Goal: Transaction & Acquisition: Book appointment/travel/reservation

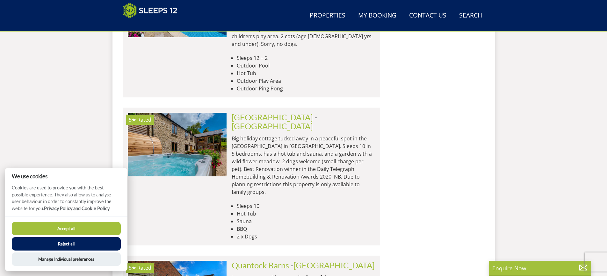
scroll to position [1503, 0]
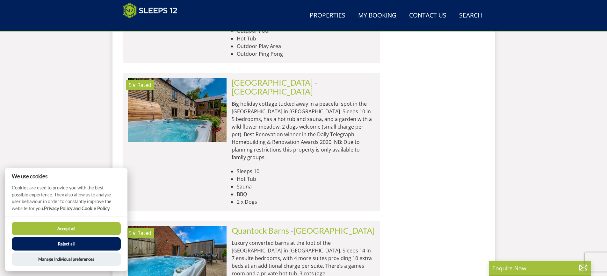
click at [68, 229] on button "Accept all" at bounding box center [66, 228] width 109 height 13
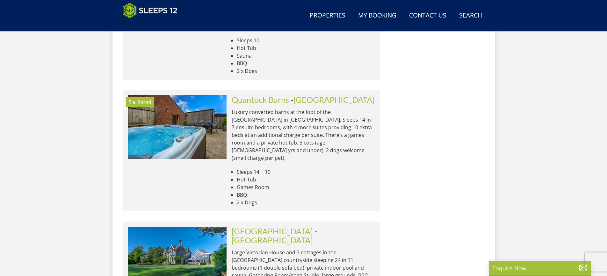
scroll to position [1726, 0]
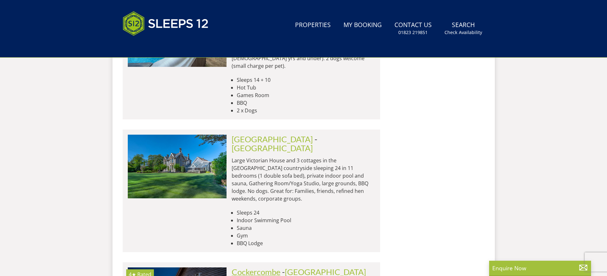
click at [252, 267] on link "Cockercombe" at bounding box center [256, 272] width 49 height 10
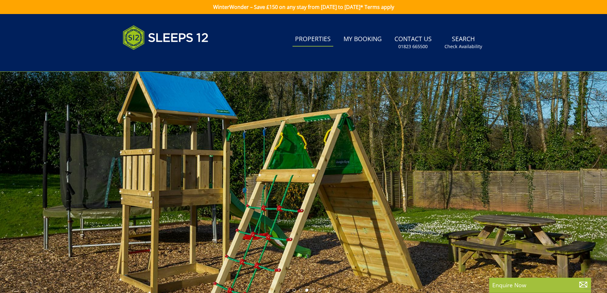
click at [308, 33] on link "Properties" at bounding box center [313, 39] width 41 height 14
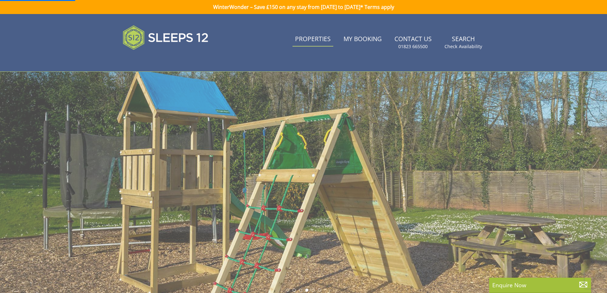
click at [312, 37] on link "Properties" at bounding box center [313, 39] width 41 height 14
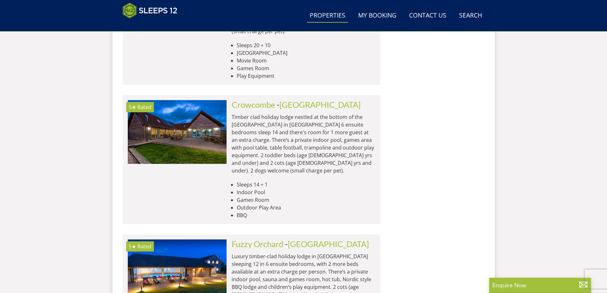
scroll to position [2487, 0]
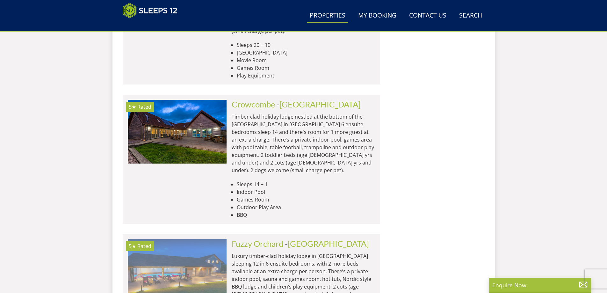
click at [180, 239] on img at bounding box center [177, 271] width 99 height 64
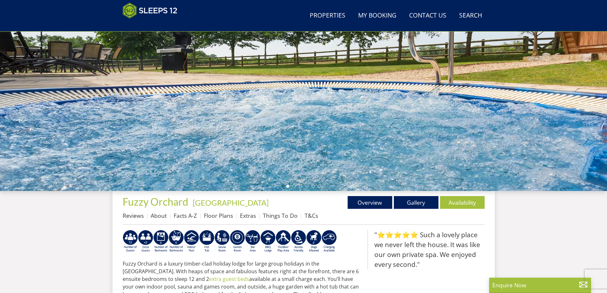
scroll to position [77, 0]
click at [409, 204] on link "Gallery" at bounding box center [416, 202] width 45 height 13
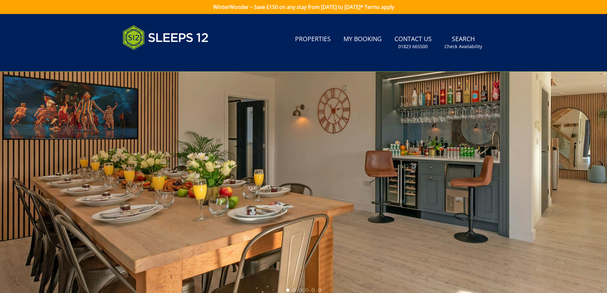
scroll to position [14, 0]
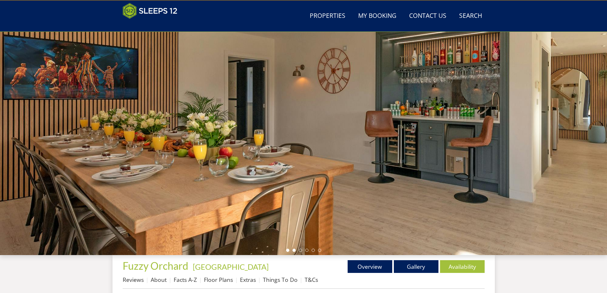
click at [295, 250] on li at bounding box center [294, 250] width 3 height 3
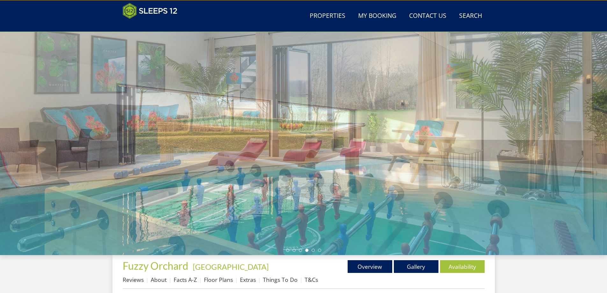
click at [305, 250] on li at bounding box center [306, 250] width 3 height 3
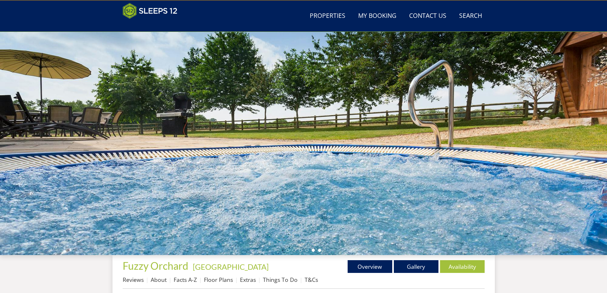
click at [319, 250] on li at bounding box center [319, 250] width 3 height 3
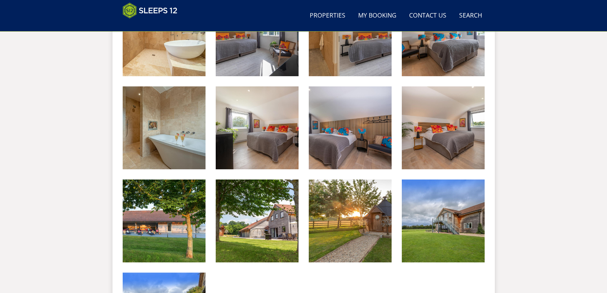
scroll to position [810, 0]
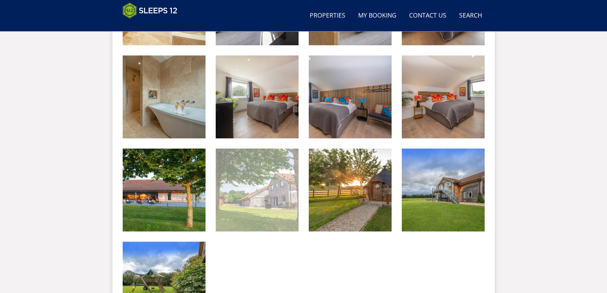
click at [255, 194] on img at bounding box center [257, 189] width 83 height 83
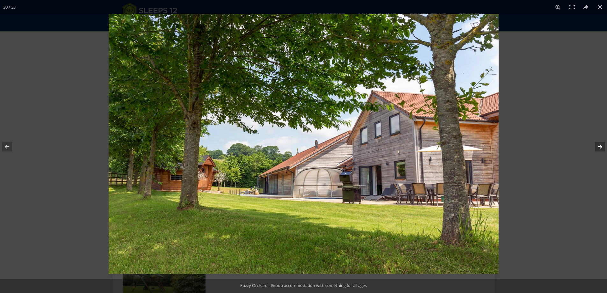
click at [601, 150] on button at bounding box center [596, 147] width 22 height 32
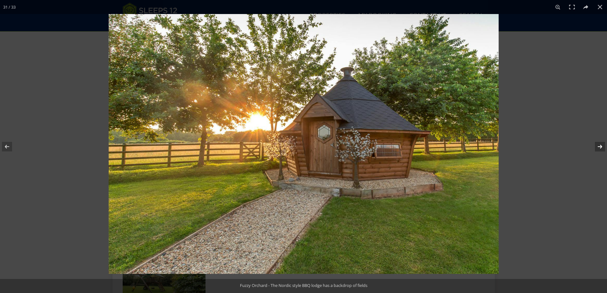
click at [601, 150] on button at bounding box center [596, 147] width 22 height 32
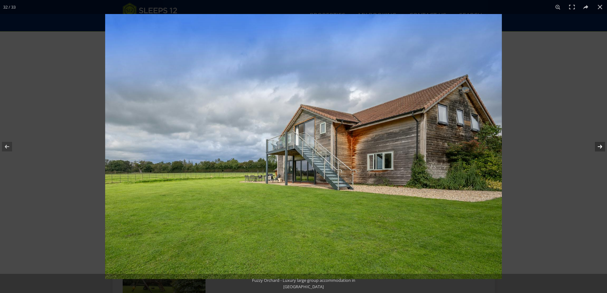
click at [604, 145] on button at bounding box center [596, 147] width 22 height 32
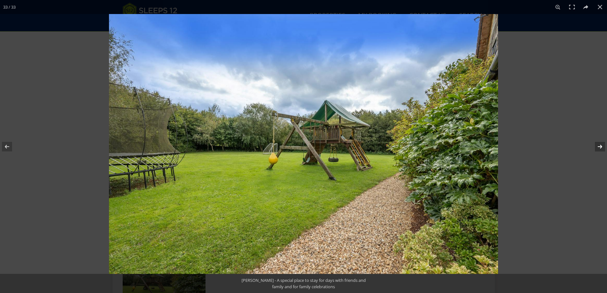
click at [604, 145] on button at bounding box center [596, 147] width 22 height 32
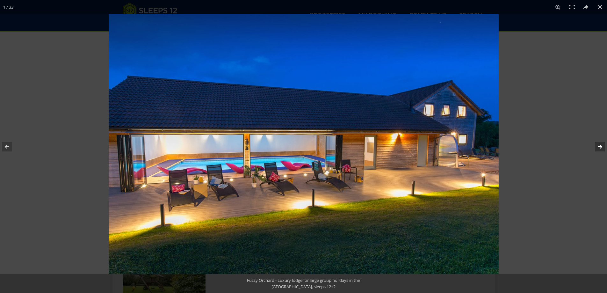
click at [603, 146] on button at bounding box center [596, 147] width 22 height 32
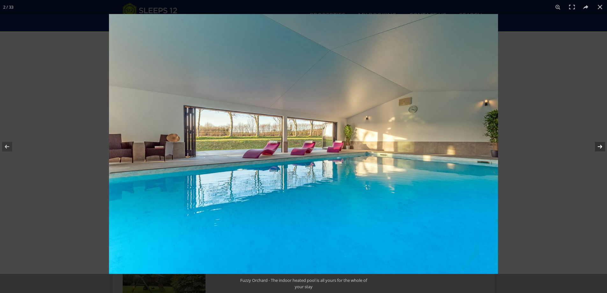
click at [602, 146] on button at bounding box center [596, 147] width 22 height 32
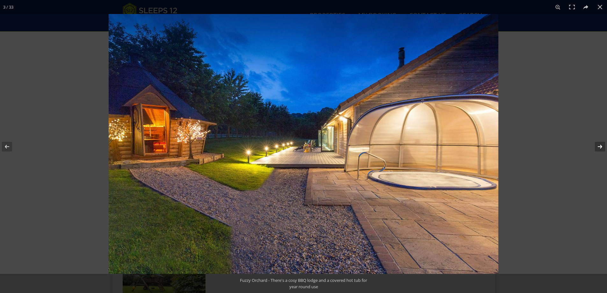
click at [602, 146] on button at bounding box center [596, 147] width 22 height 32
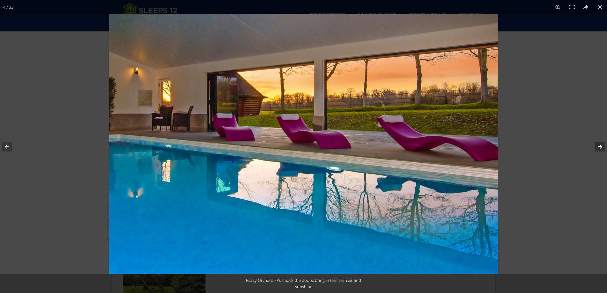
click at [602, 146] on button at bounding box center [596, 147] width 22 height 32
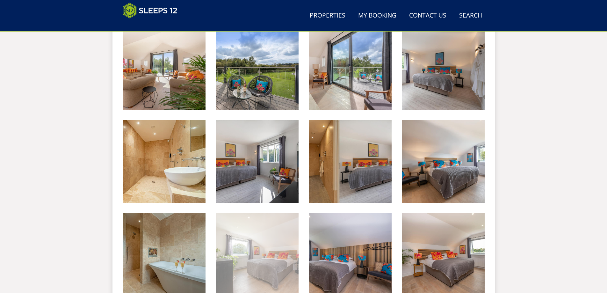
scroll to position [780, 0]
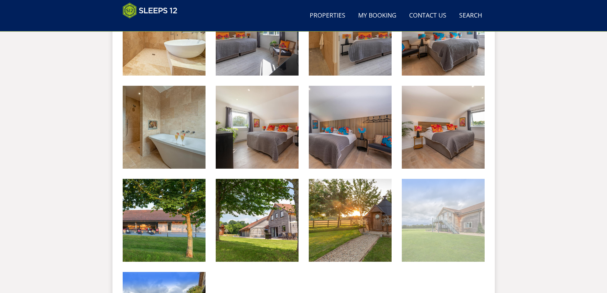
click at [464, 225] on img at bounding box center [443, 220] width 83 height 83
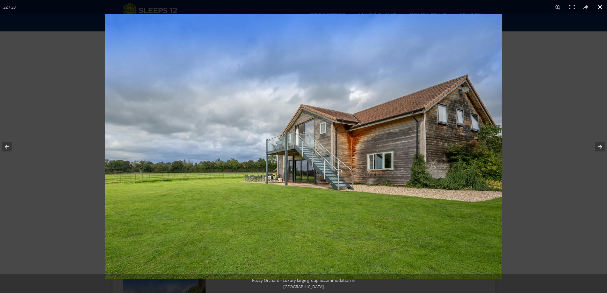
click at [576, 88] on div at bounding box center [408, 160] width 607 height 293
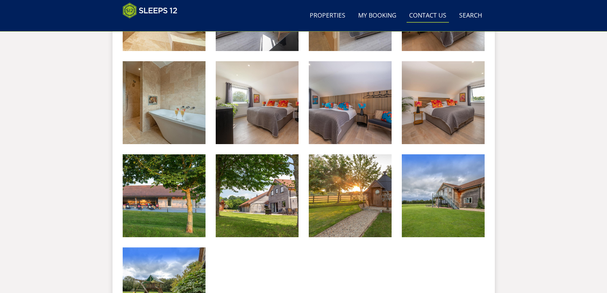
scroll to position [716, 0]
